Goal: Task Accomplishment & Management: Manage account settings

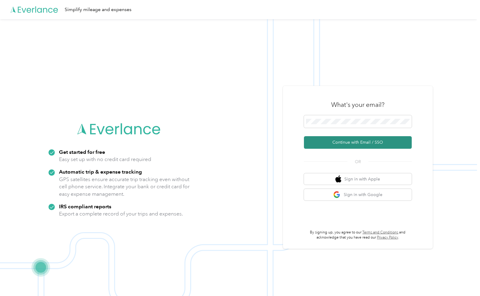
click at [382, 139] on button "Continue with Email / SSO" at bounding box center [358, 142] width 108 height 13
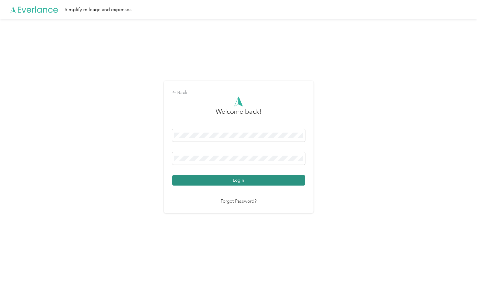
click at [260, 180] on button "Login" at bounding box center [238, 180] width 133 height 10
